Goal: Navigation & Orientation: Find specific page/section

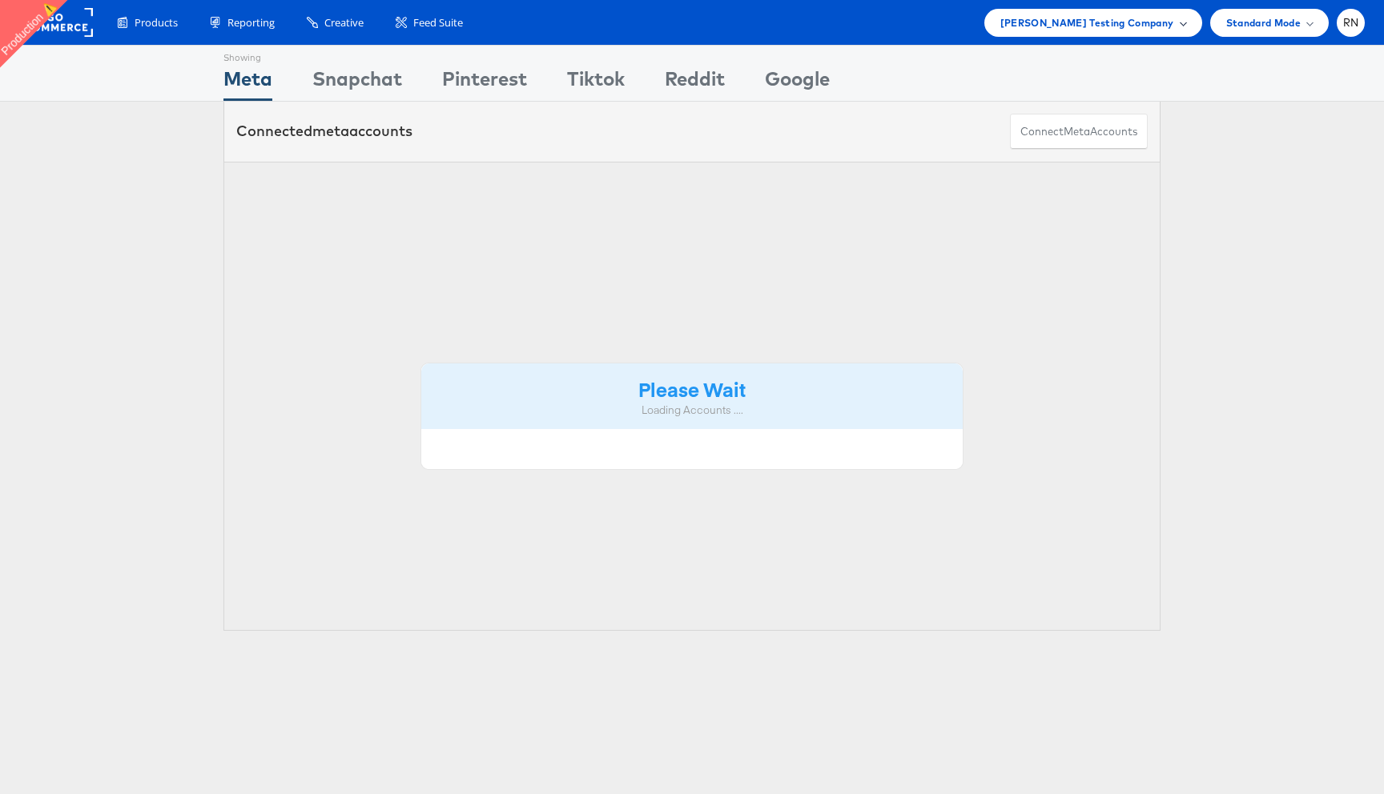
click at [1099, 19] on span "[PERSON_NAME] Testing Company" at bounding box center [1087, 22] width 174 height 17
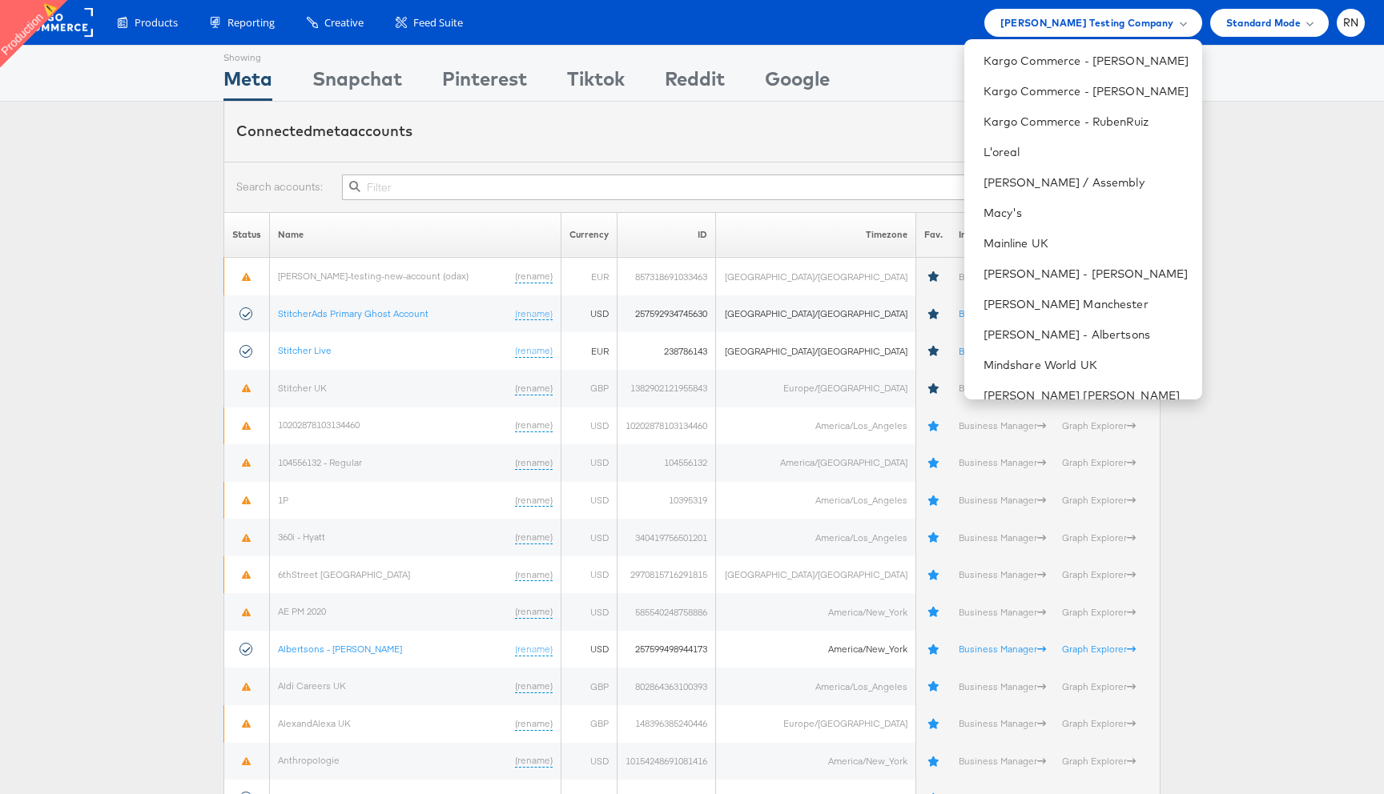
scroll to position [546, 0]
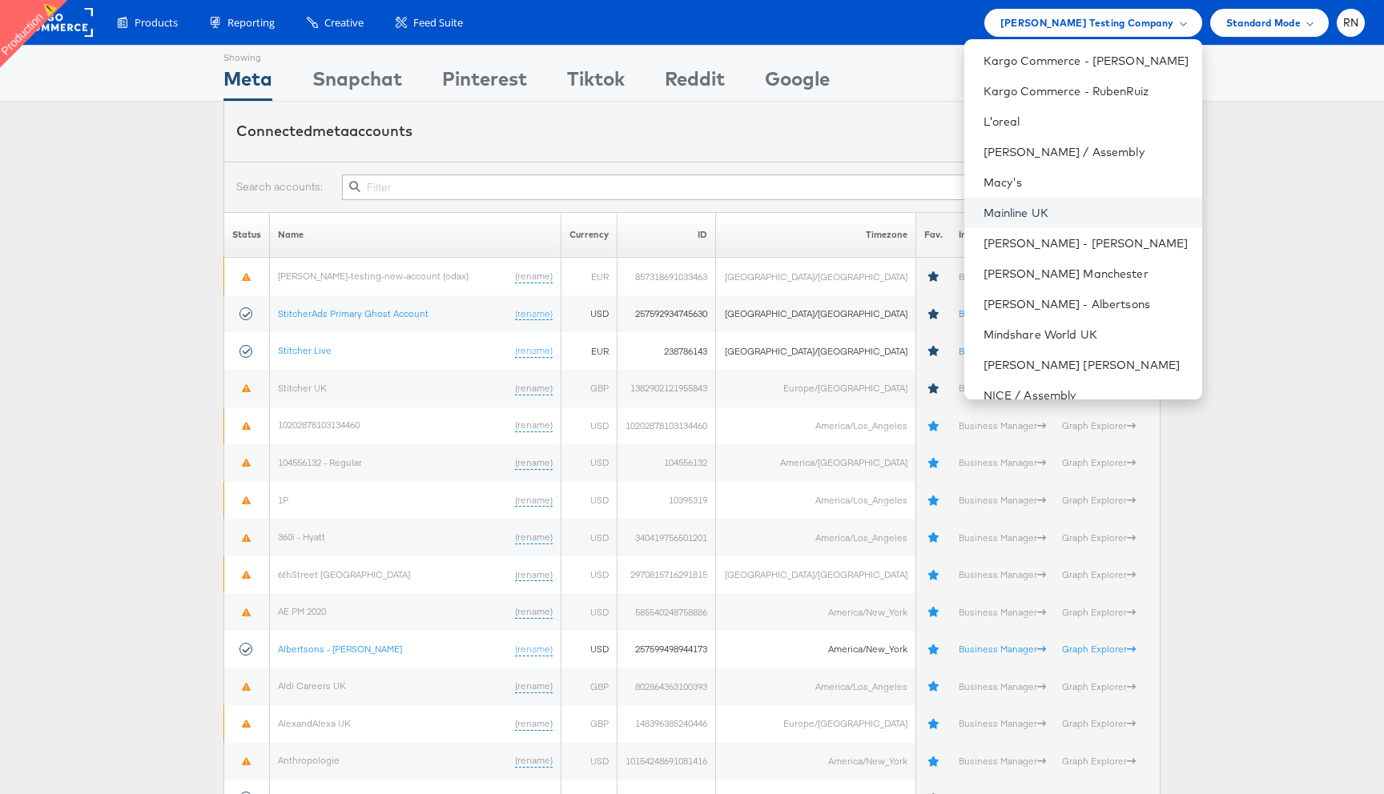
click at [1035, 218] on link "Mainline UK" at bounding box center [1086, 213] width 206 height 16
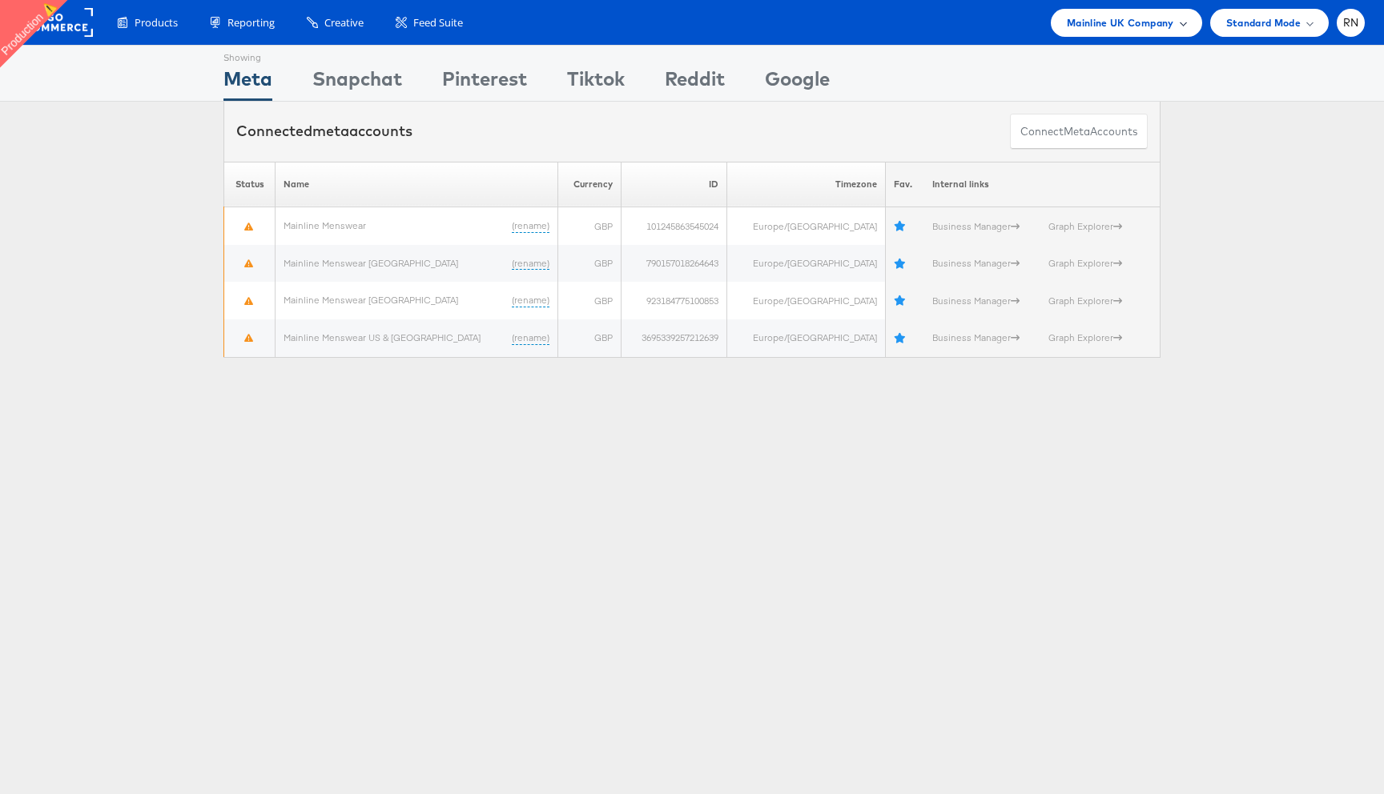
click at [1100, 24] on span "Mainline UK Company" at bounding box center [1120, 22] width 107 height 17
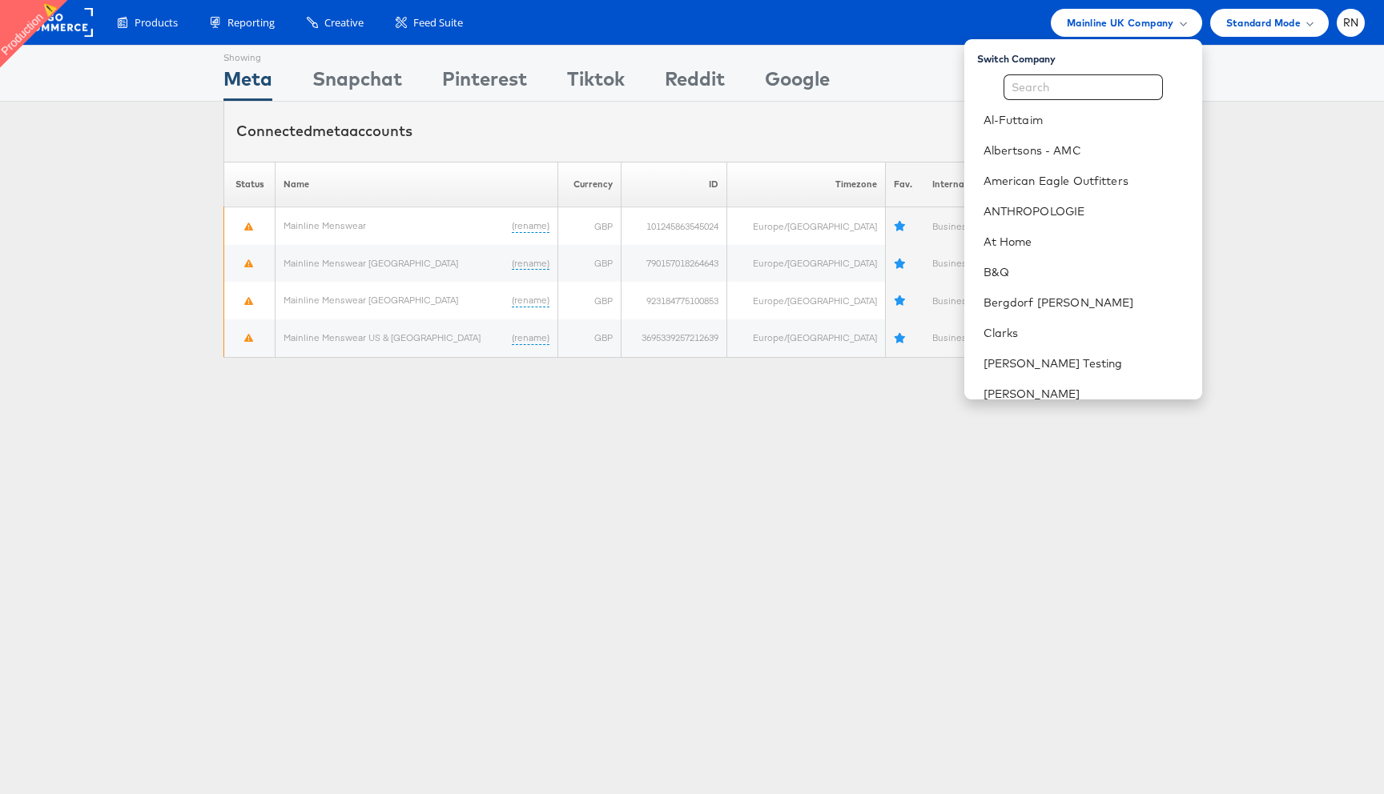
click at [894, 51] on div "Showing Meta Showing Snapchat Showing Pinterest Showing Tiktok Showing Reddit S…" at bounding box center [691, 73] width 937 height 55
